Goal: Find specific page/section: Find specific page/section

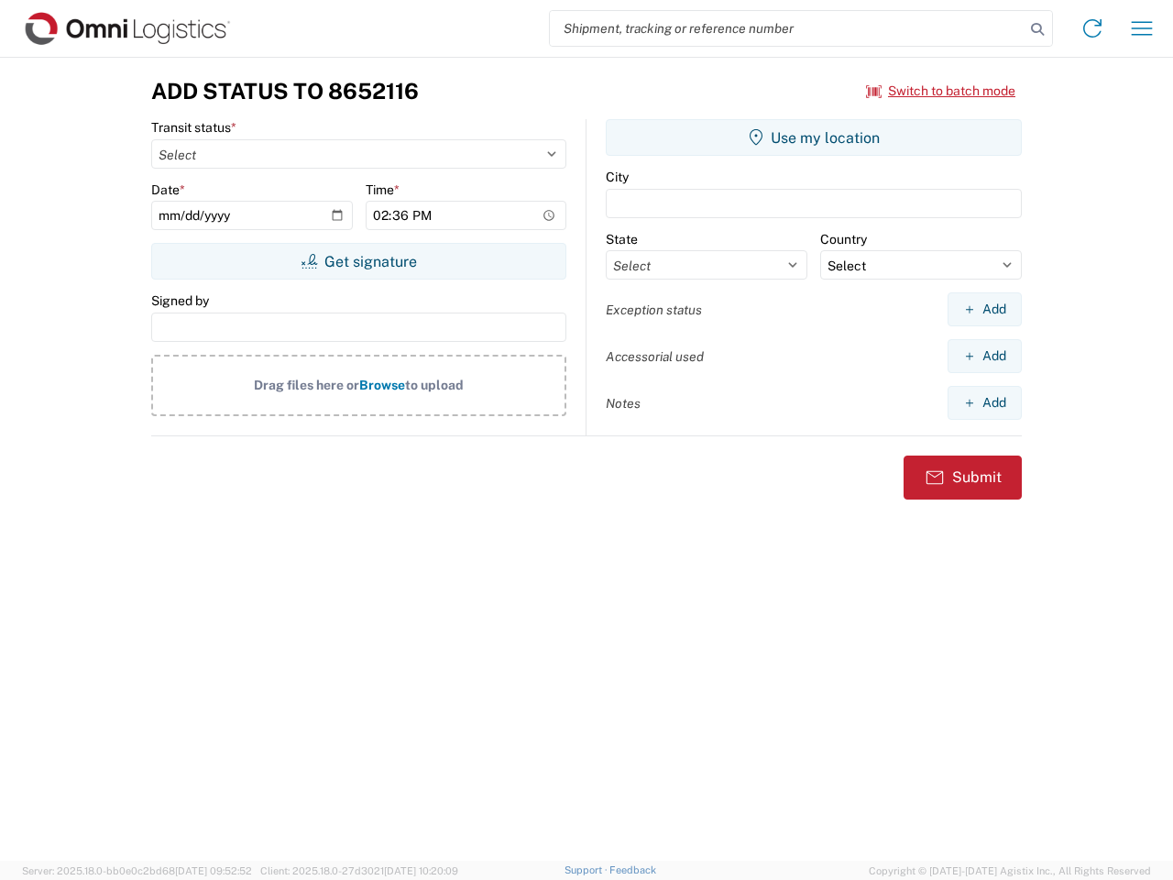
click at [787, 28] on input "search" at bounding box center [787, 28] width 475 height 35
click at [1038, 29] on icon at bounding box center [1038, 29] width 26 height 26
click at [1093, 28] on icon at bounding box center [1092, 28] width 29 height 29
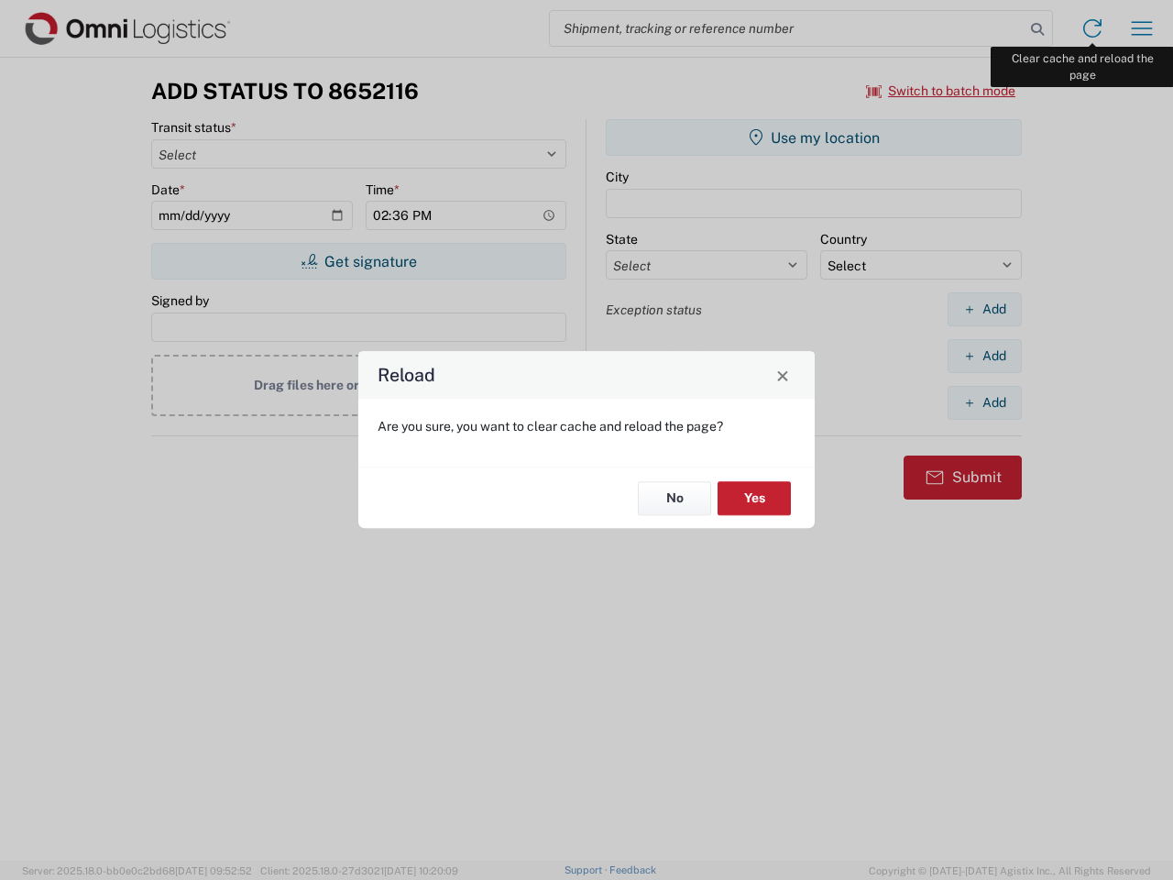
click at [1142, 28] on div "Reload Are you sure, you want to clear cache and reload the page? No Yes" at bounding box center [586, 440] width 1173 height 880
click at [941, 91] on div "Reload Are you sure, you want to clear cache and reload the page? No Yes" at bounding box center [586, 440] width 1173 height 880
click at [358, 261] on div "Reload Are you sure, you want to clear cache and reload the page? No Yes" at bounding box center [586, 440] width 1173 height 880
click at [814, 137] on div "Reload Are you sure, you want to clear cache and reload the page? No Yes" at bounding box center [586, 440] width 1173 height 880
click at [984, 309] on div "Reload Are you sure, you want to clear cache and reload the page? No Yes" at bounding box center [586, 440] width 1173 height 880
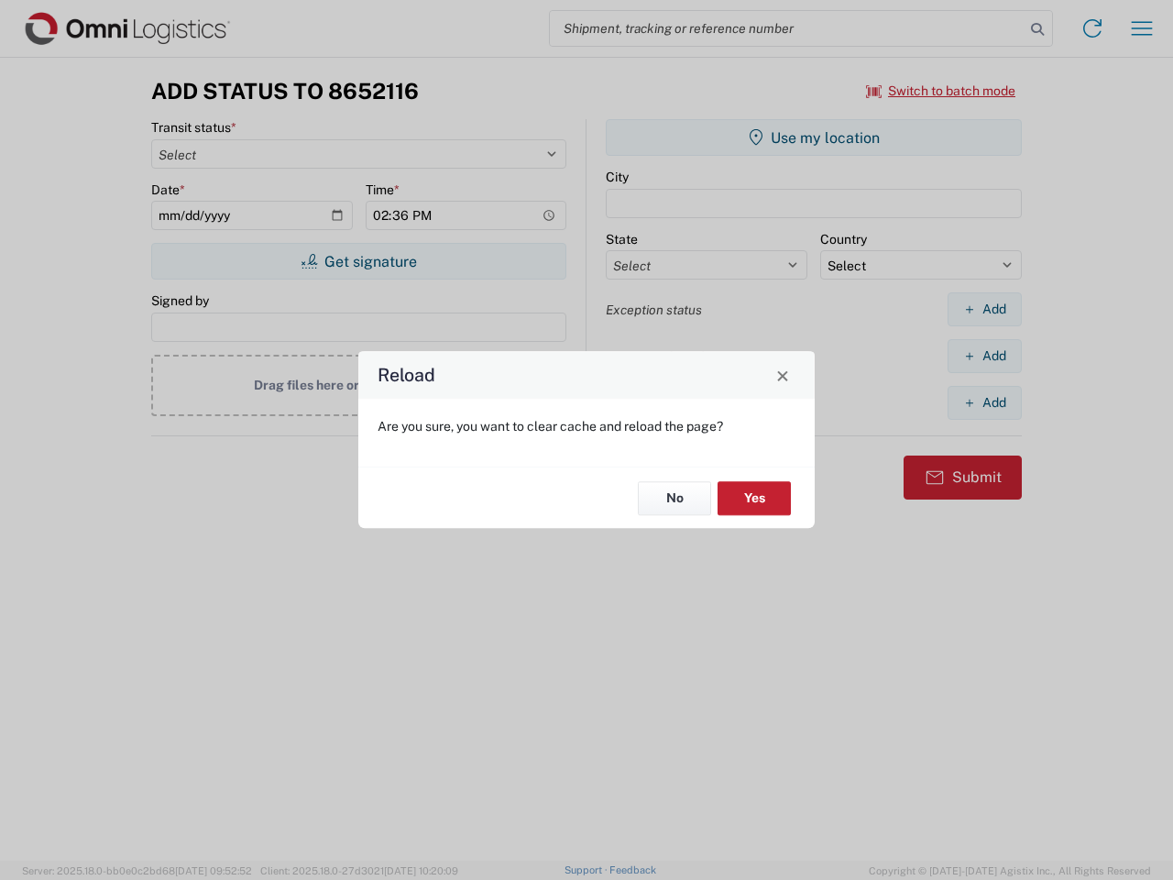
click at [984, 356] on div "Reload Are you sure, you want to clear cache and reload the page? No Yes" at bounding box center [586, 440] width 1173 height 880
click at [984, 402] on div "Reload Are you sure, you want to clear cache and reload the page? No Yes" at bounding box center [586, 440] width 1173 height 880
